Goal: Find specific page/section: Find specific page/section

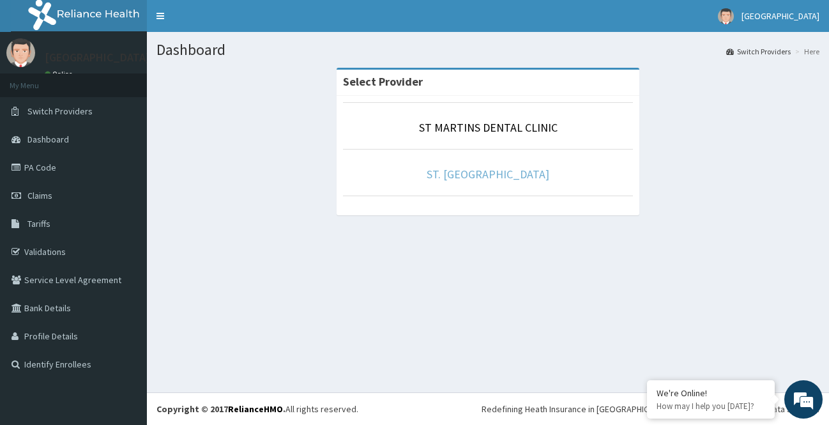
click at [473, 172] on link "ST. [GEOGRAPHIC_DATA]" at bounding box center [488, 174] width 123 height 15
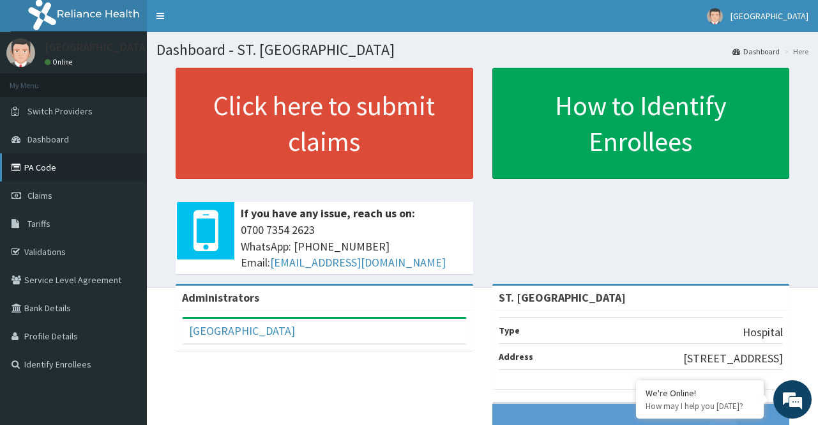
click at [50, 170] on link "PA Code" at bounding box center [73, 167] width 147 height 28
